Goal: Use online tool/utility: Use online tool/utility

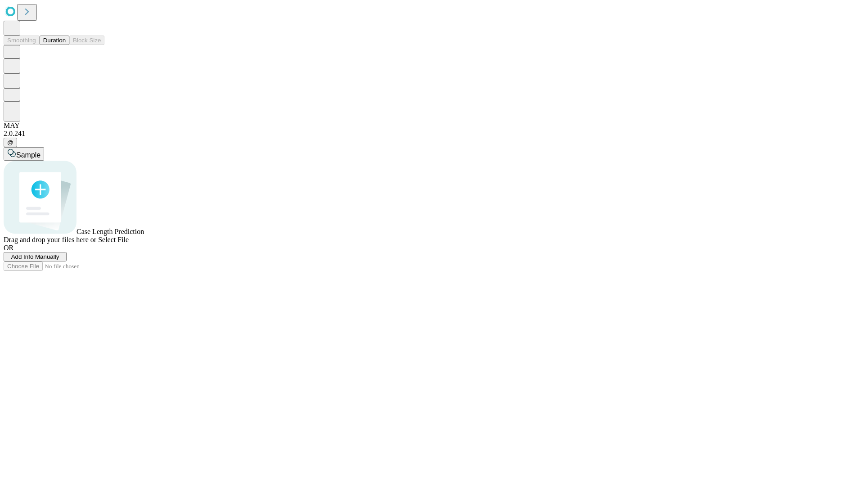
click at [66, 45] on button "Duration" at bounding box center [55, 40] width 30 height 9
click at [41, 151] on span "Sample" at bounding box center [28, 155] width 24 height 8
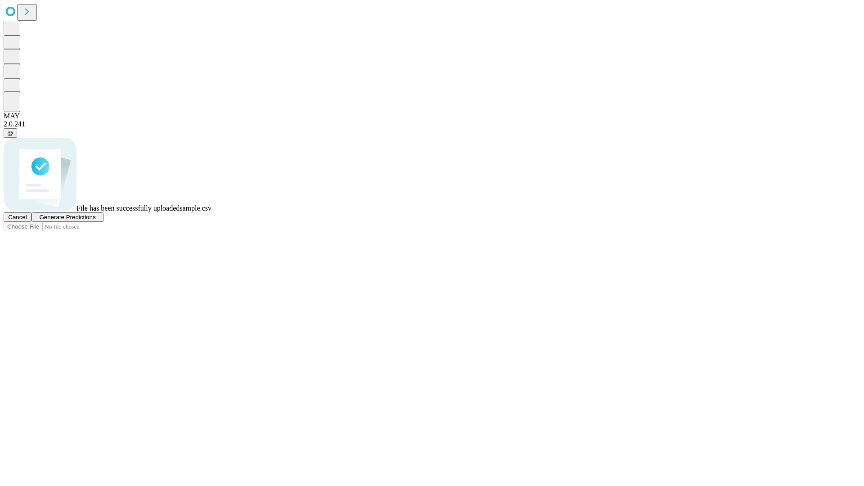
click at [95, 221] on span "Generate Predictions" at bounding box center [67, 217] width 56 height 7
